Goal: Use online tool/utility: Utilize a website feature to perform a specific function

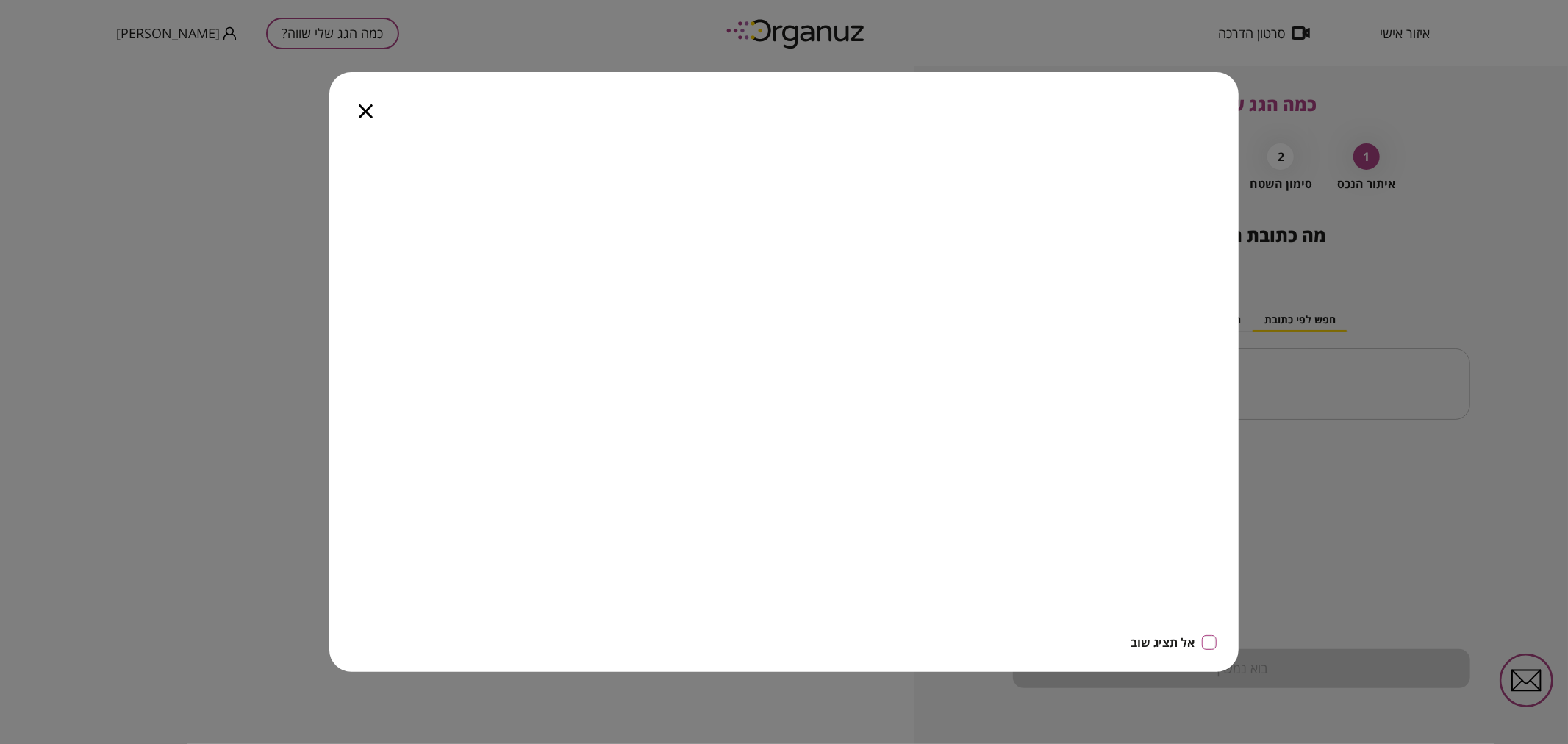
click at [363, 107] on icon "button" at bounding box center [366, 112] width 14 height 14
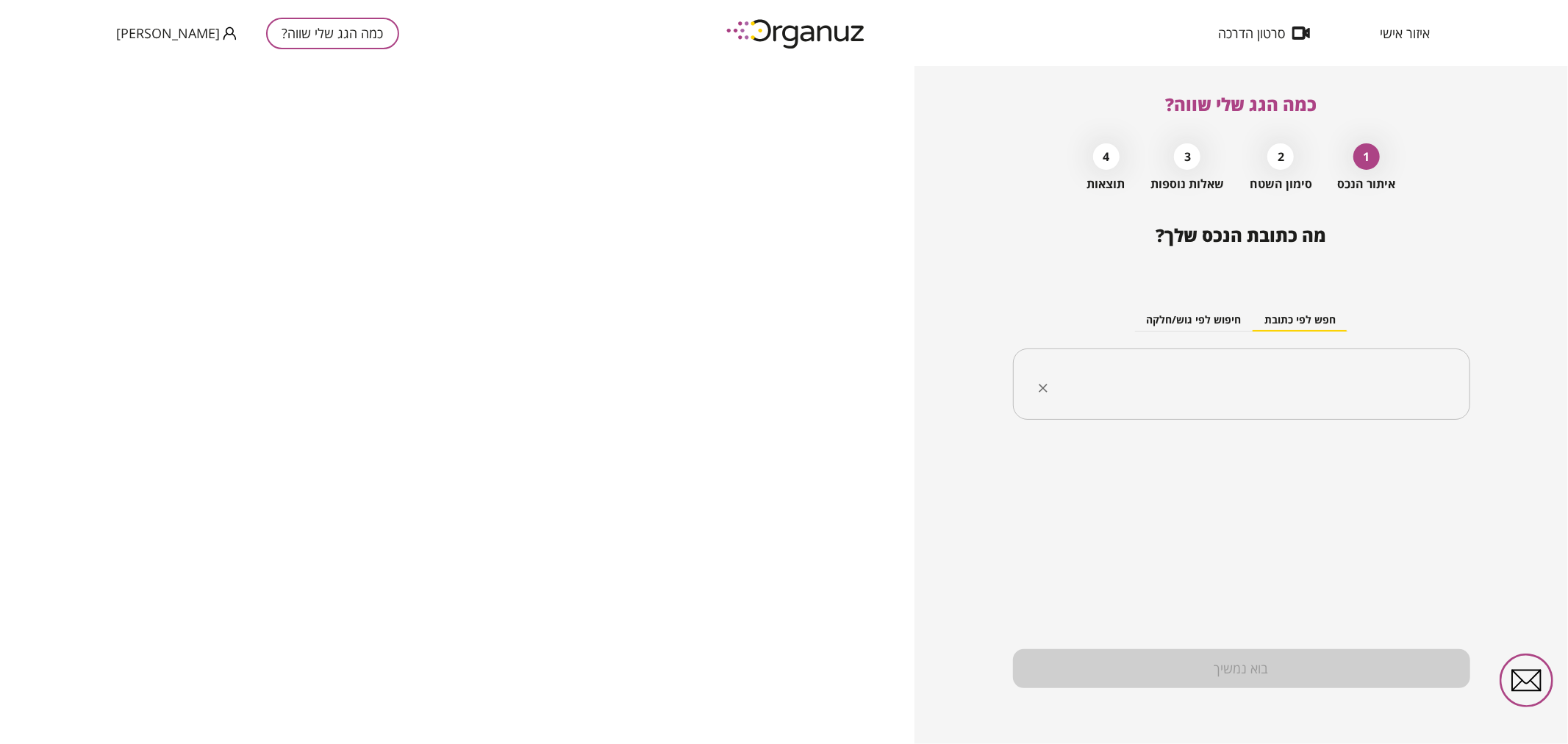
click at [1287, 392] on input "text" at bounding box center [1247, 384] width 411 height 36
paste input "**********"
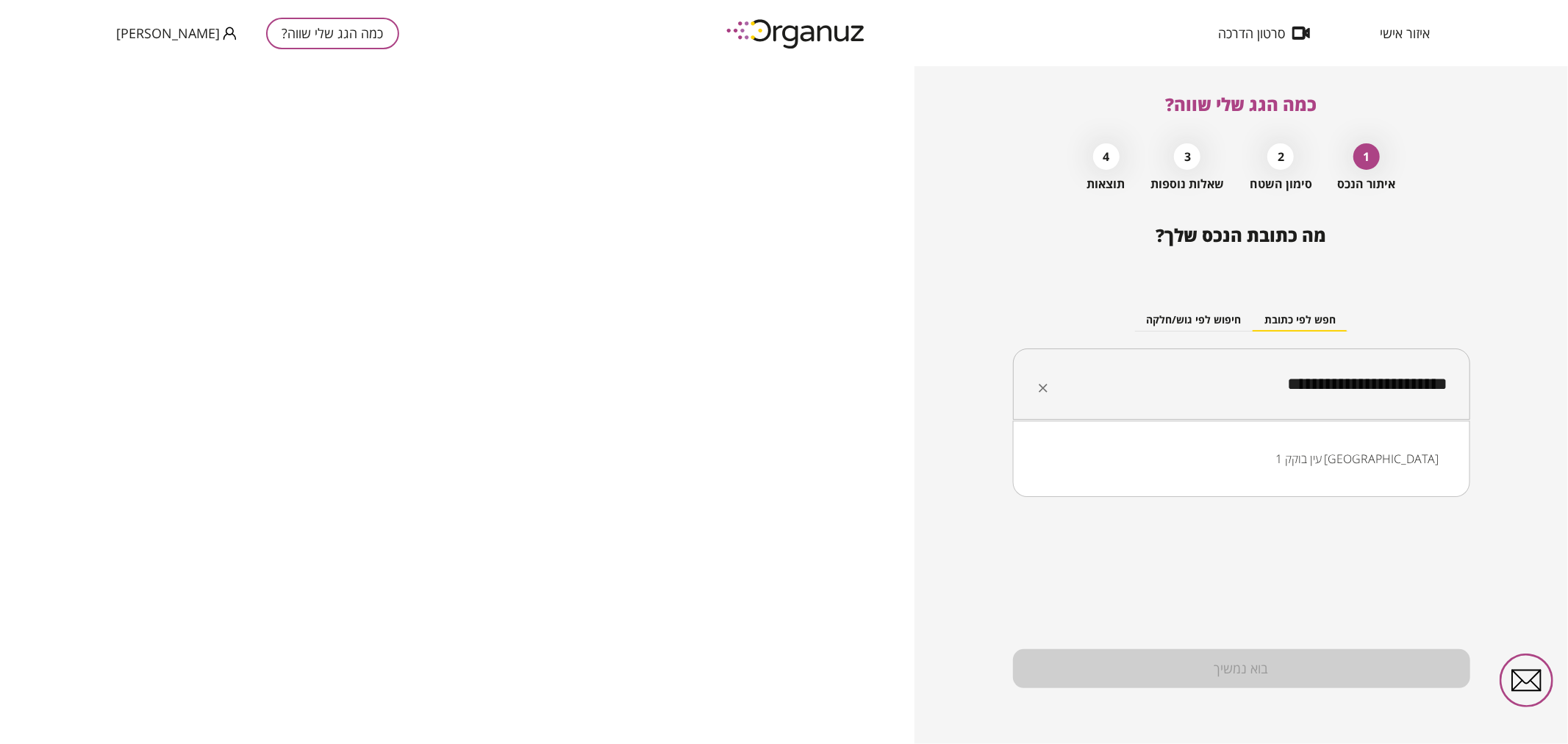
click at [1363, 453] on li "עין בוקק 1 קריית גת" at bounding box center [1241, 459] width 419 height 26
drag, startPoint x: 1311, startPoint y: 387, endPoint x: 1371, endPoint y: 385, distance: 60.0
click at [1371, 385] on input "**********" at bounding box center [1247, 384] width 411 height 36
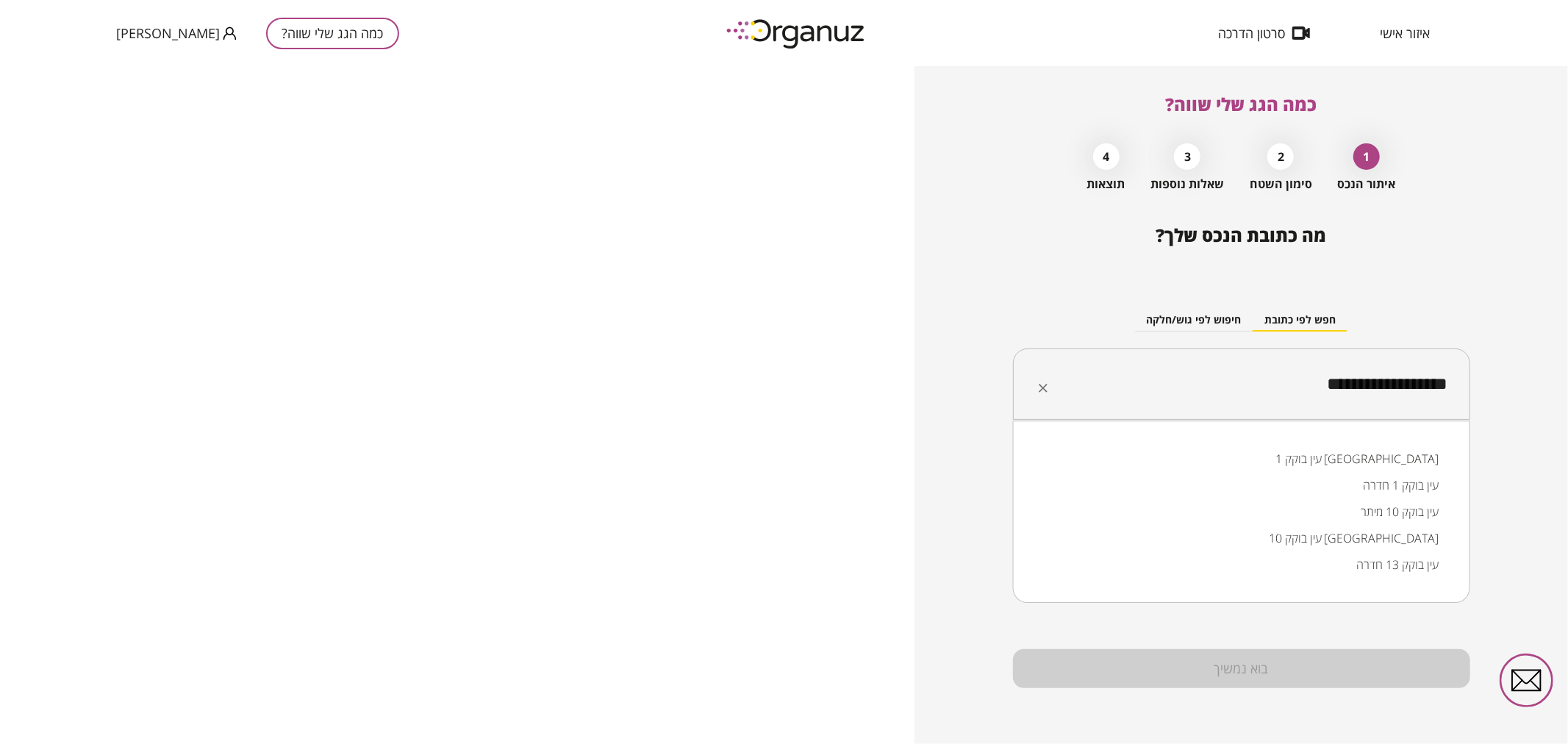
drag, startPoint x: 1431, startPoint y: 386, endPoint x: 1528, endPoint y: 391, distance: 97.1
click at [1528, 391] on div "**********" at bounding box center [1241, 405] width 653 height 677
paste input "text"
drag, startPoint x: 1254, startPoint y: 386, endPoint x: 1567, endPoint y: 385, distance: 313.0
click at [1567, 386] on div "**********" at bounding box center [1241, 405] width 653 height 677
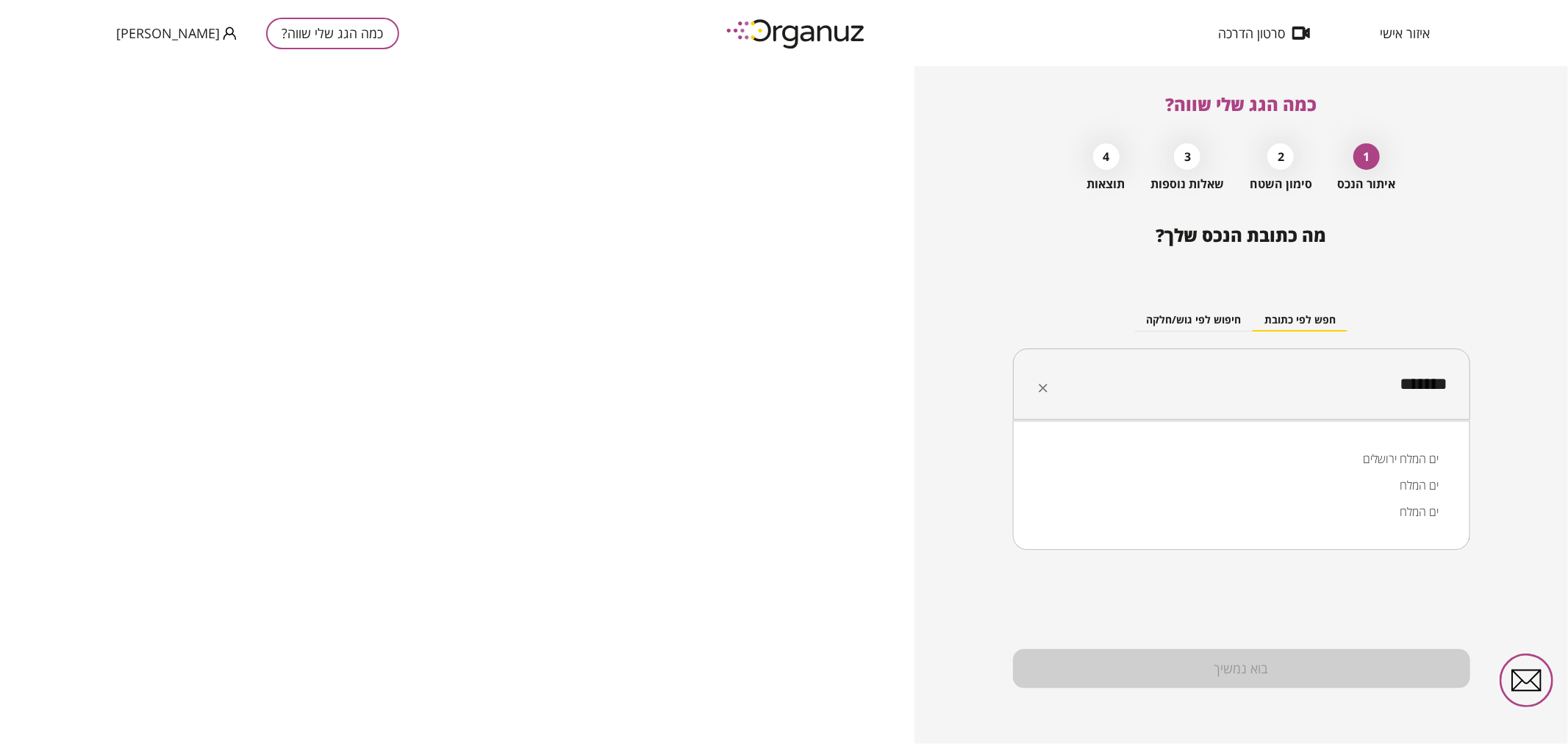
click at [1428, 483] on li "ים המלח" at bounding box center [1241, 485] width 419 height 26
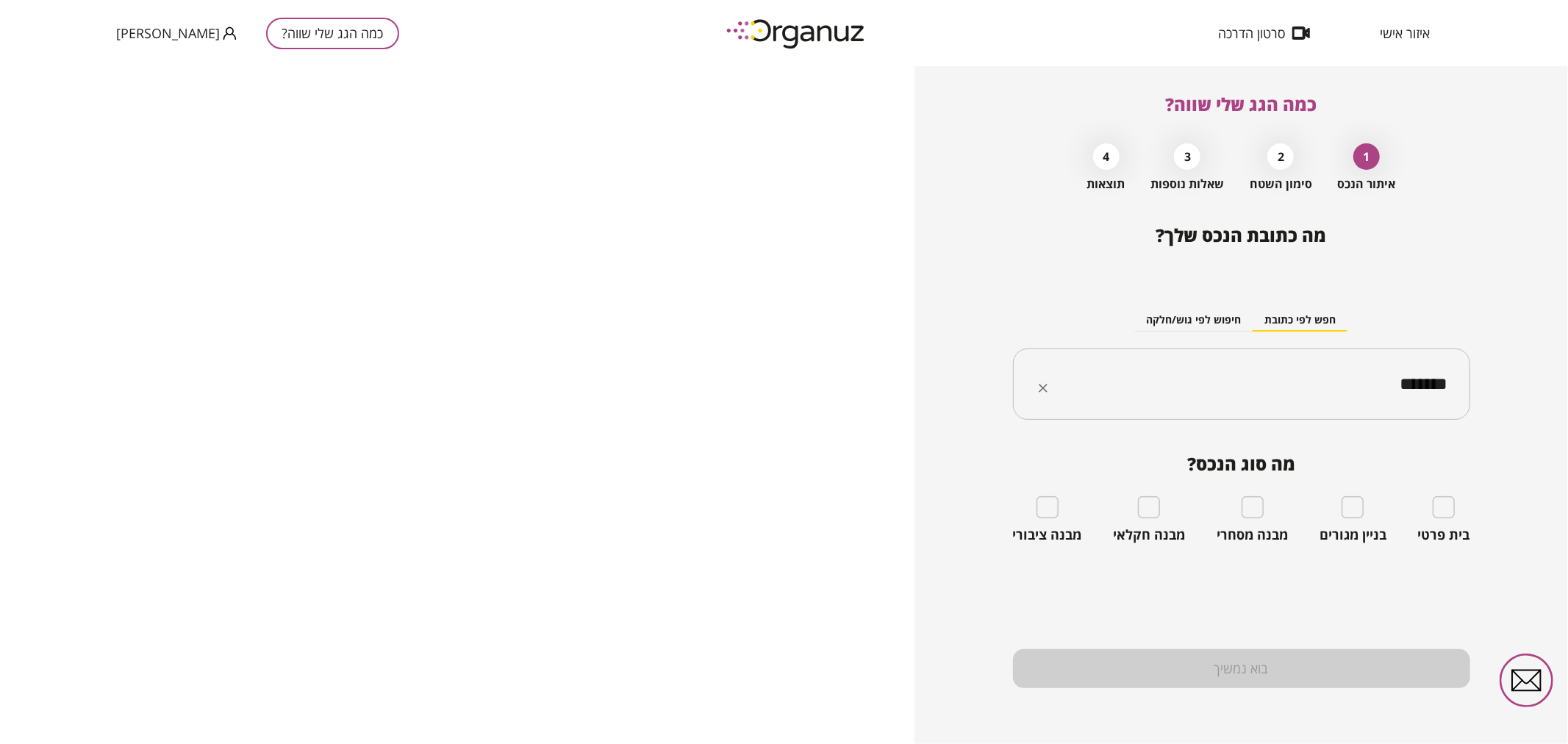
type input "*******"
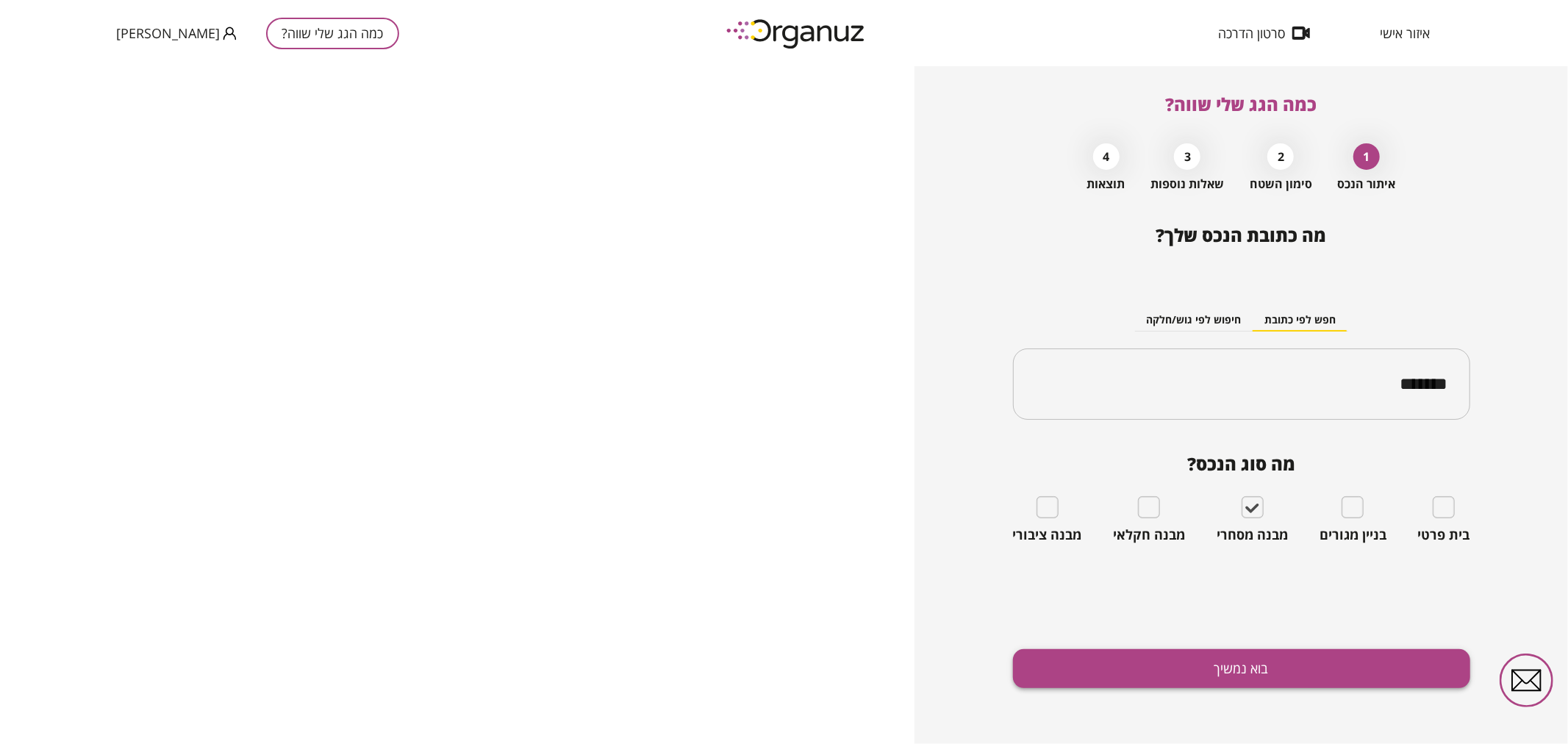
click at [1205, 676] on button "בוא נמשיך" at bounding box center [1242, 668] width 457 height 39
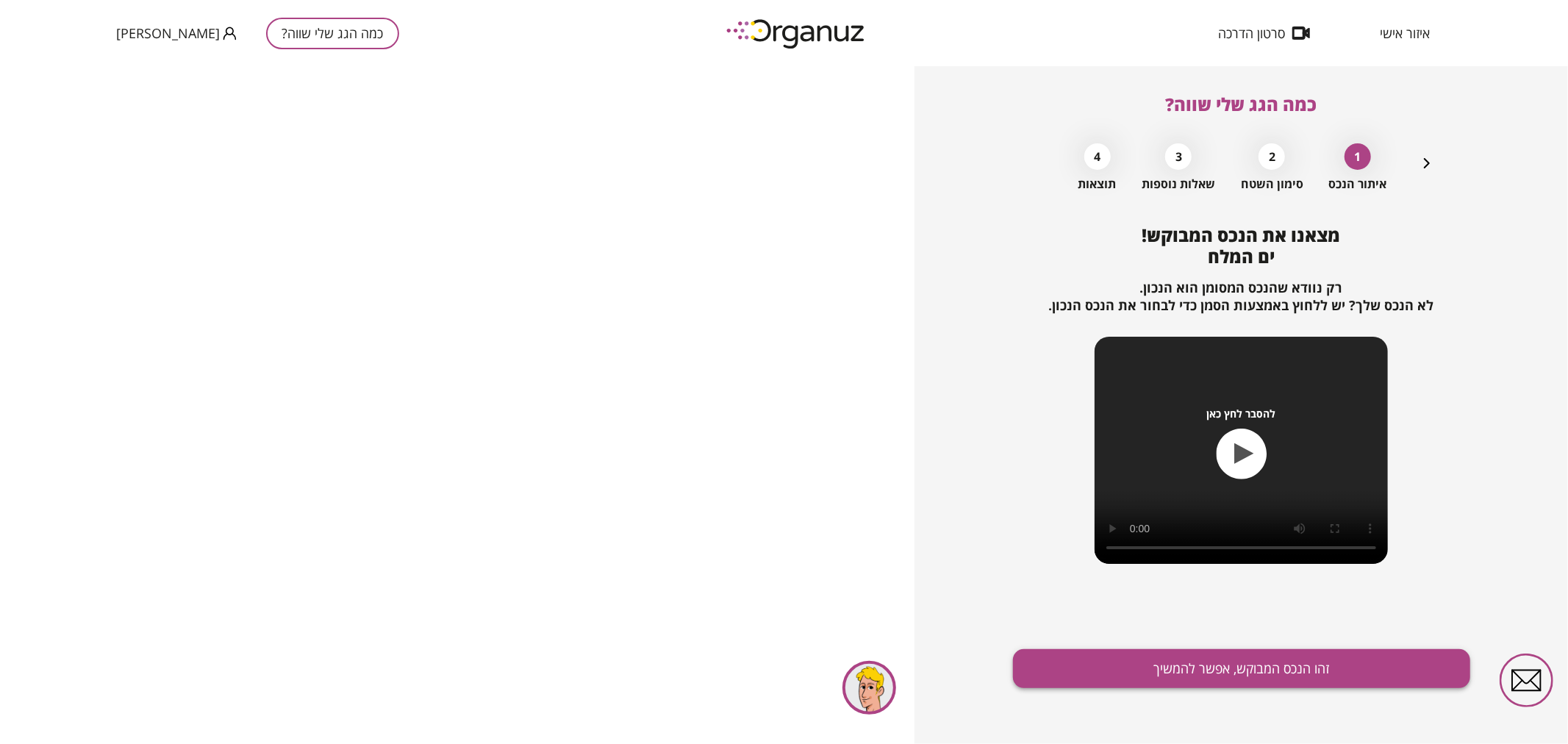
click at [1283, 665] on button "זהו הנכס המבוקש, אפשר להמשיך" at bounding box center [1242, 668] width 457 height 39
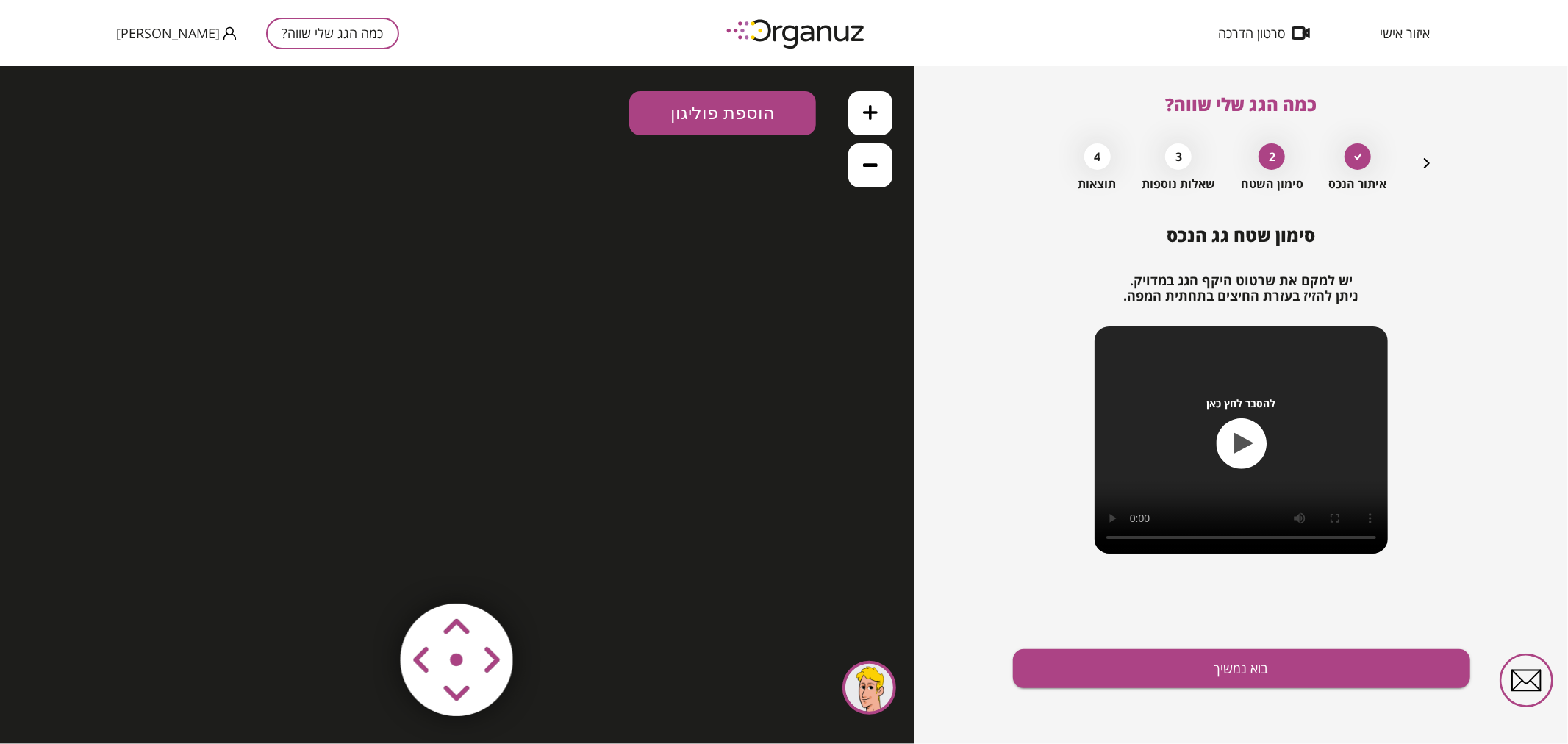
click at [464, 651] on img at bounding box center [457, 660] width 176 height 176
click at [880, 168] on button at bounding box center [870, 164] width 44 height 44
click at [739, 119] on button "הוספת פוליגון" at bounding box center [722, 112] width 187 height 44
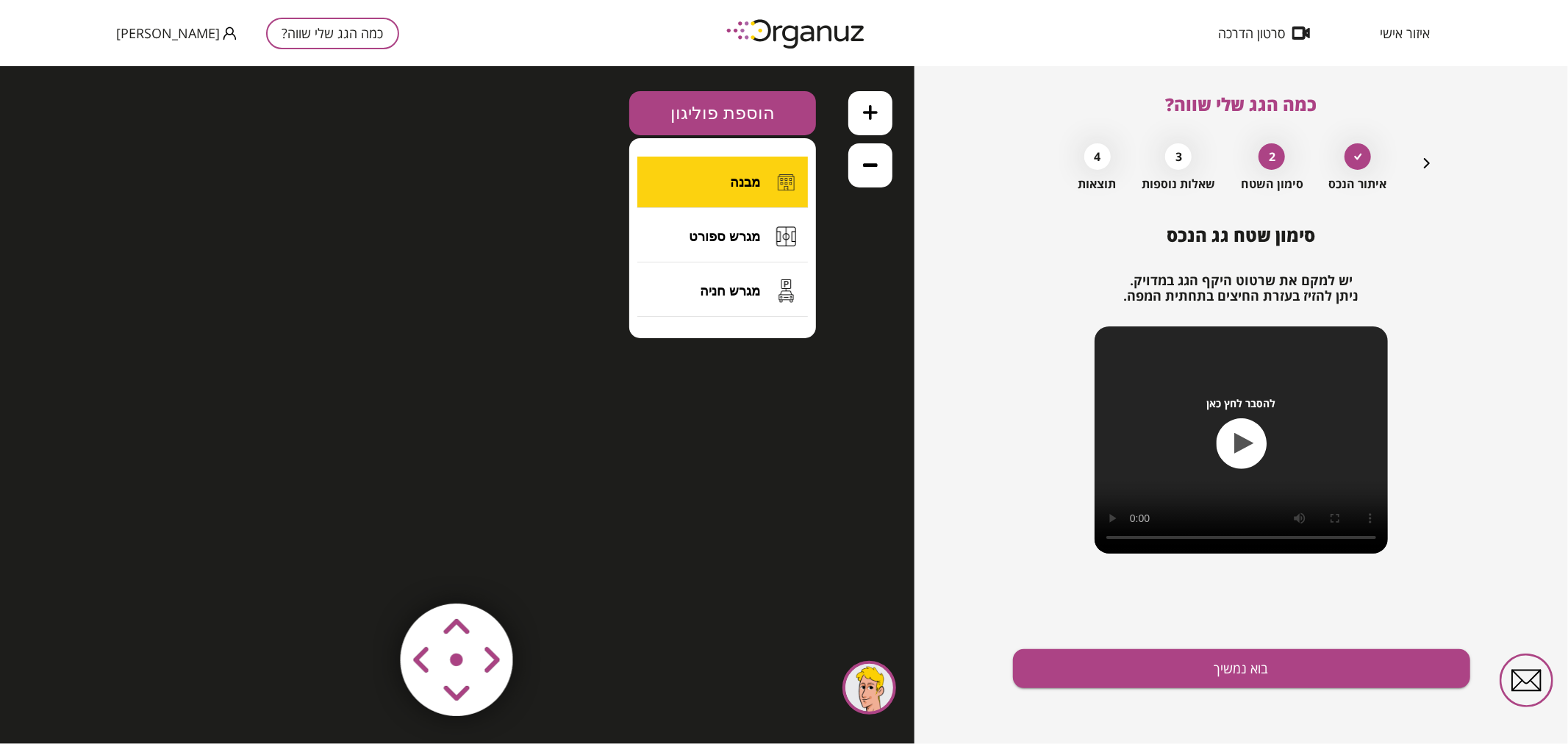
click at [710, 186] on button "מבנה" at bounding box center [722, 181] width 171 height 51
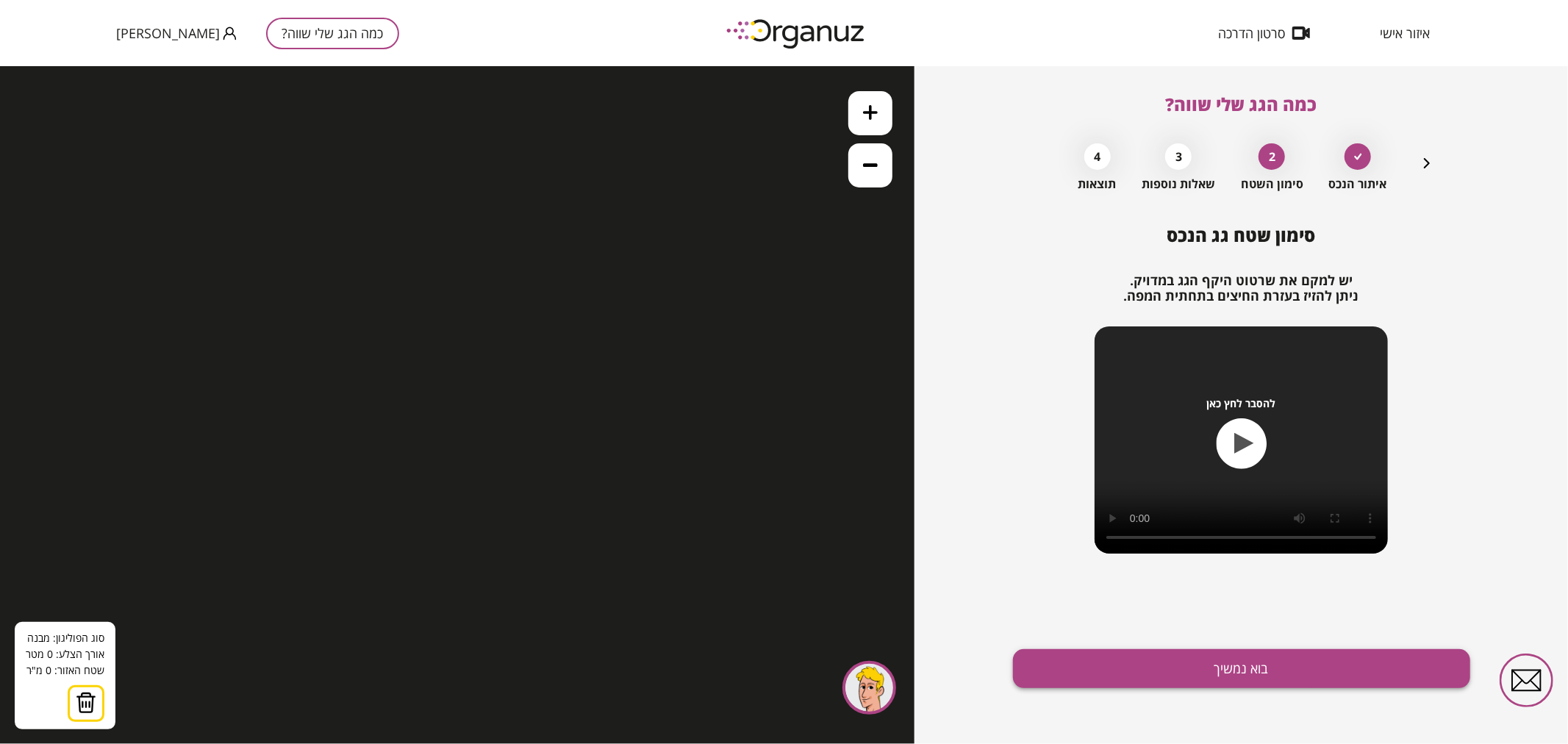
click at [1299, 667] on button "בוא נמשיך" at bounding box center [1242, 668] width 457 height 39
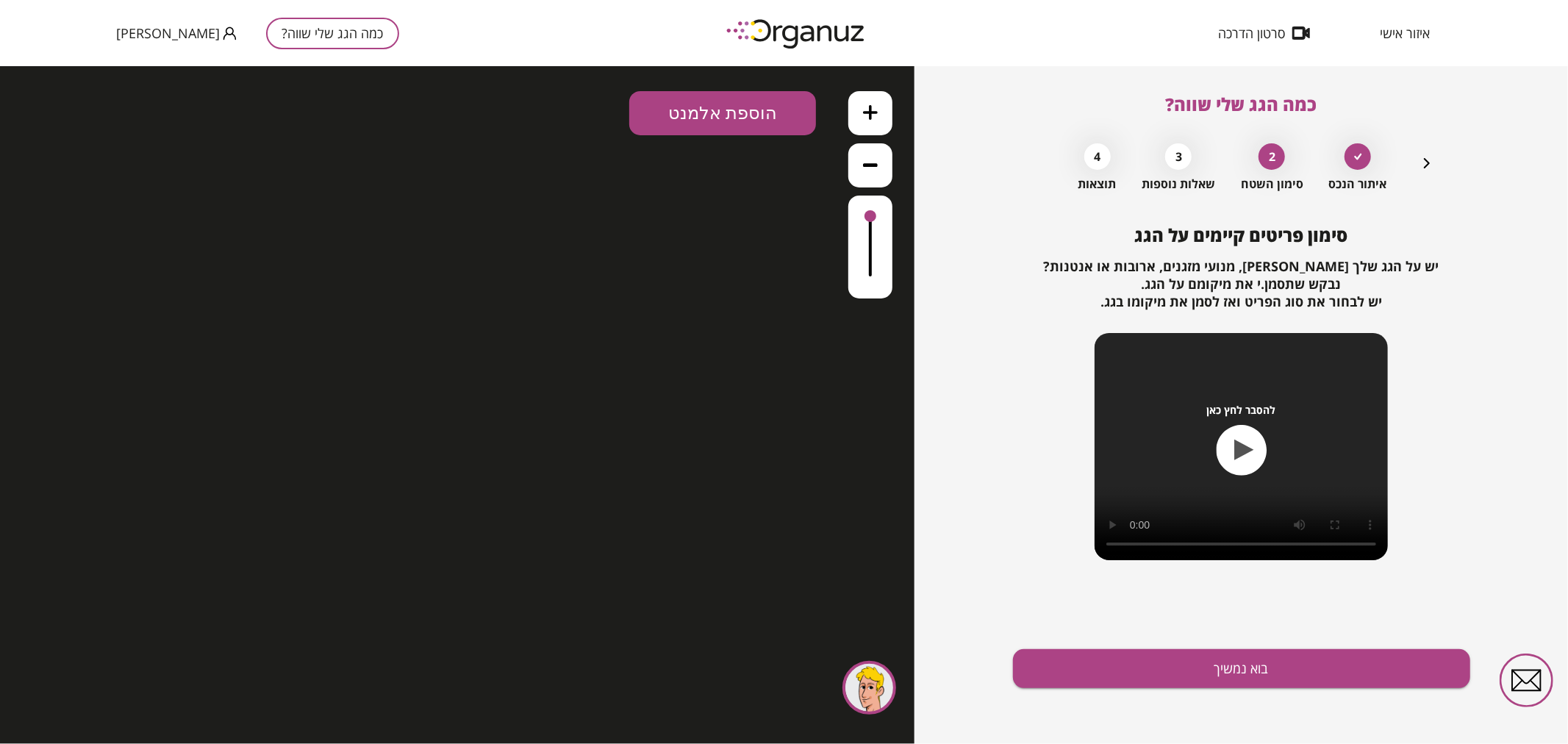
click at [1299, 667] on button "בוא נמשיך" at bounding box center [1242, 668] width 457 height 39
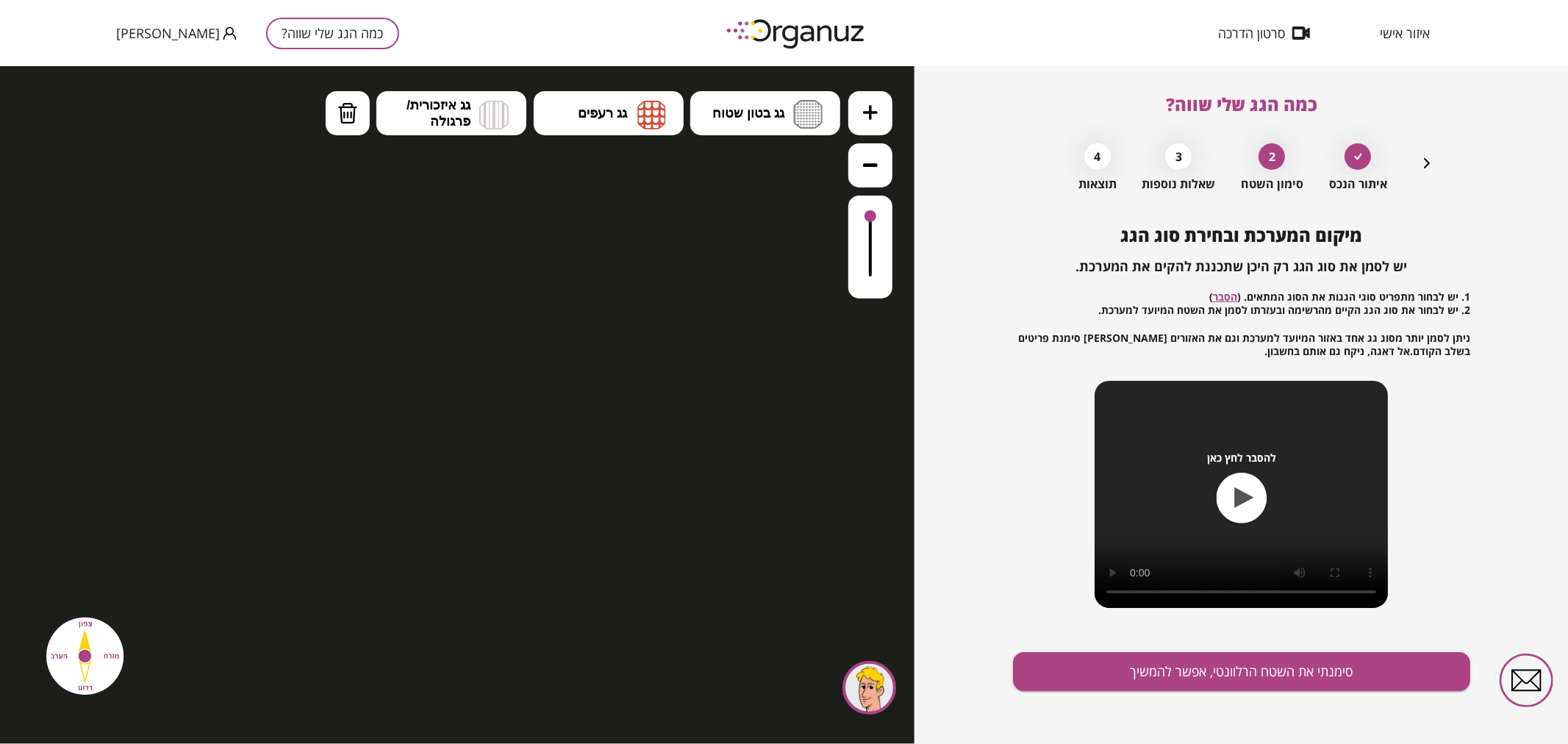
click at [846, 663] on div at bounding box center [869, 687] width 53 height 53
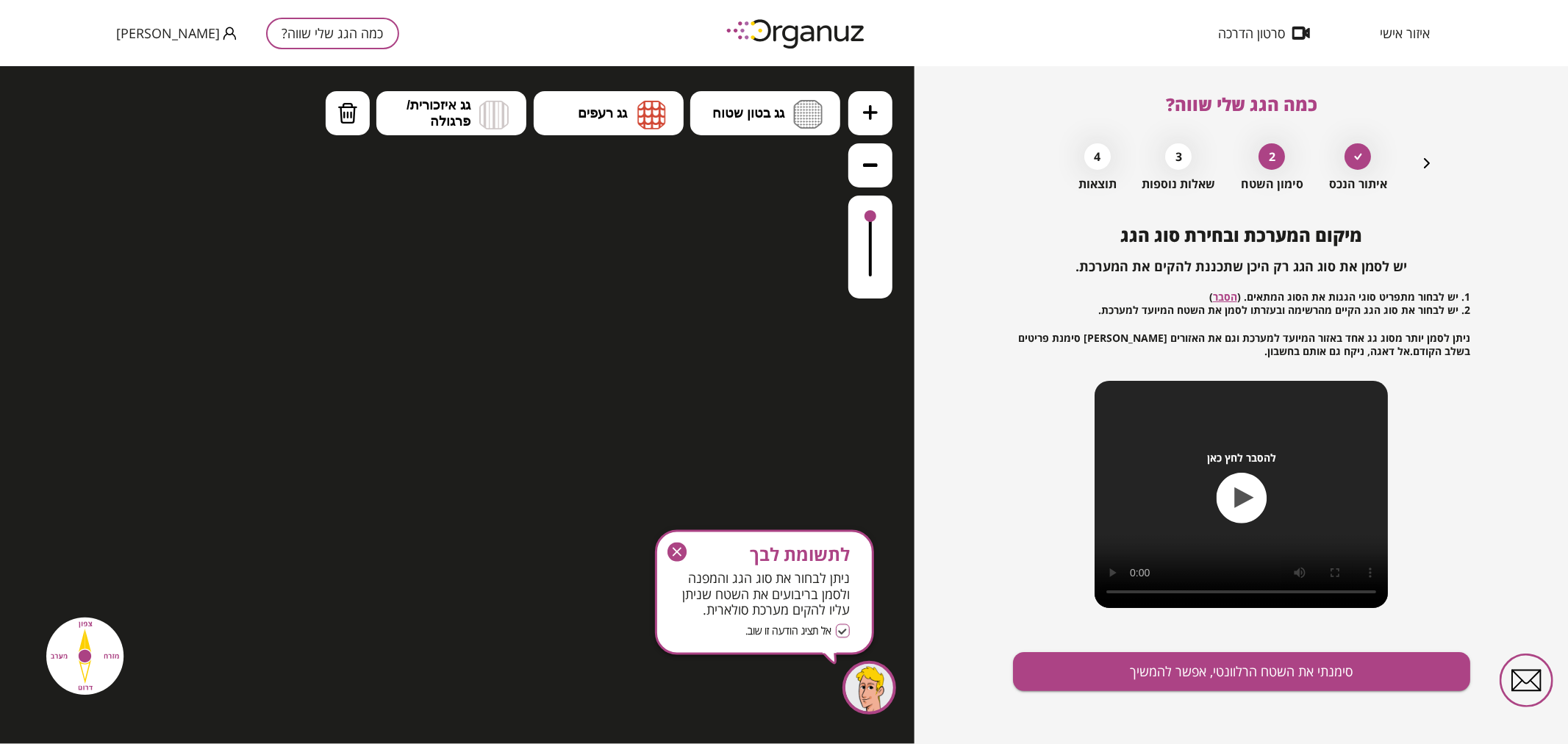
click at [859, 676] on div at bounding box center [869, 687] width 53 height 53
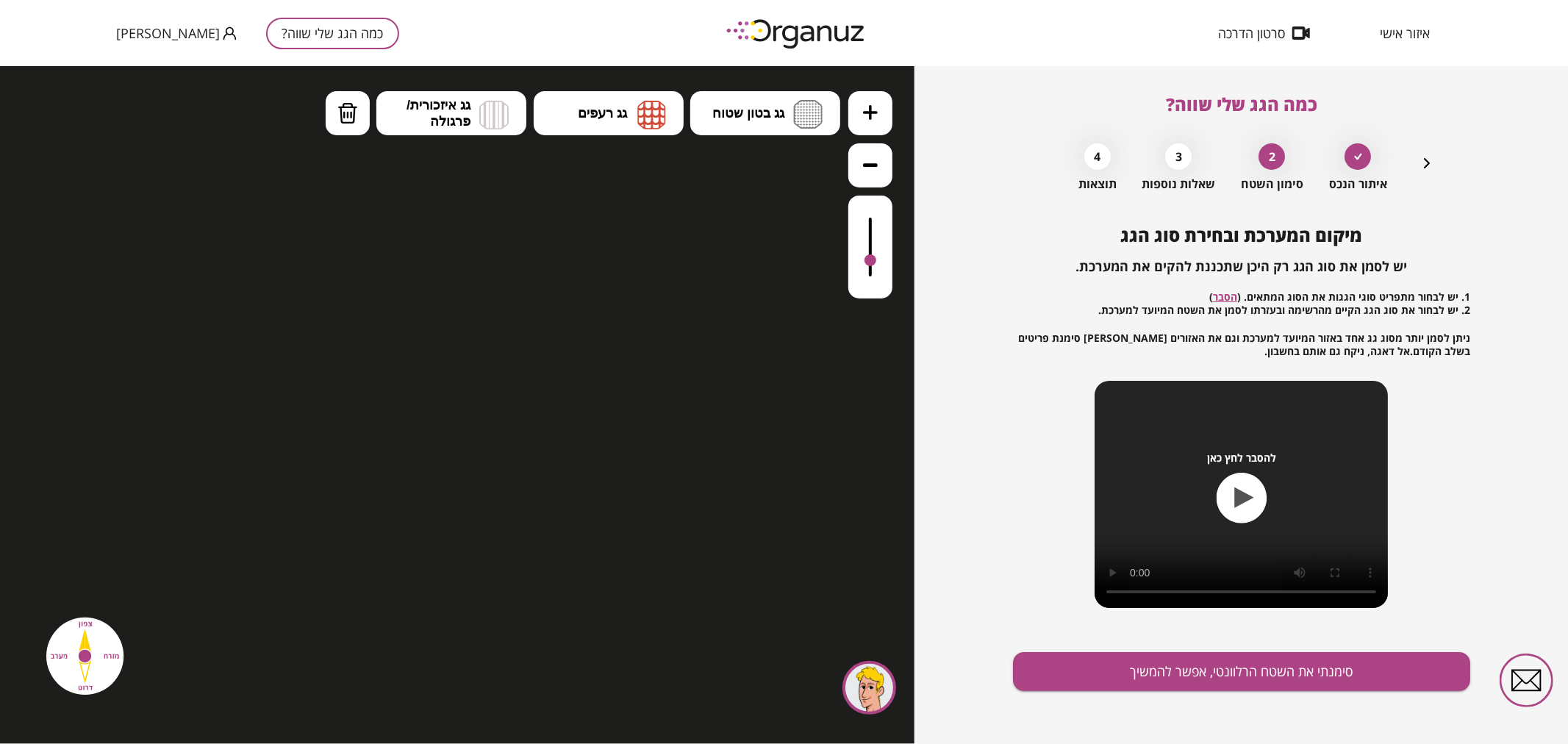
drag, startPoint x: 871, startPoint y: 214, endPoint x: 878, endPoint y: 143, distance: 71.3
click at [878, 155] on div at bounding box center [870, 194] width 44 height 207
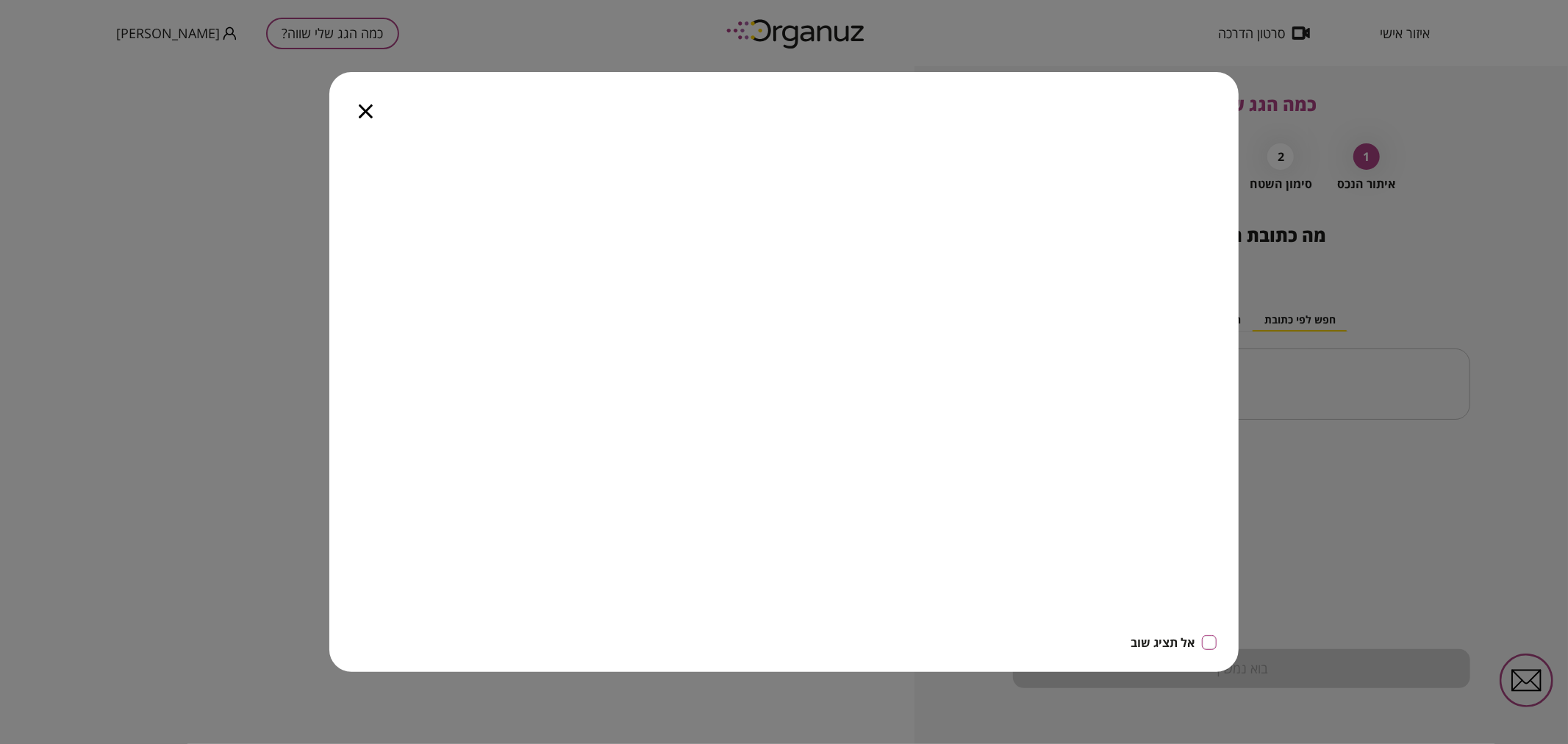
click at [365, 108] on icon "button" at bounding box center [366, 112] width 14 height 14
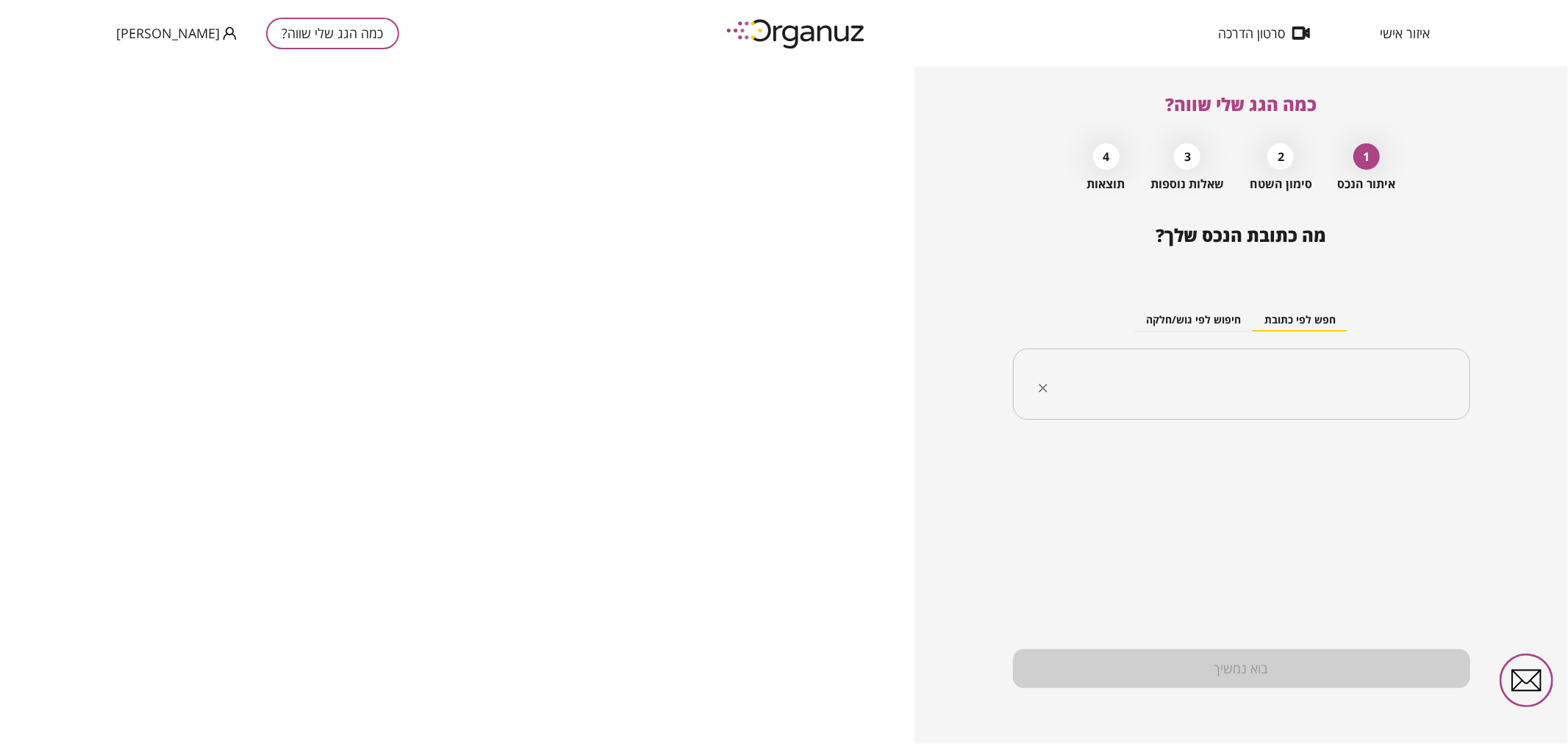
click at [1145, 382] on input "text" at bounding box center [1247, 384] width 411 height 36
click at [1203, 384] on input "text" at bounding box center [1247, 384] width 411 height 36
click at [1377, 393] on input "text" at bounding box center [1247, 384] width 411 height 36
